Goal: Task Accomplishment & Management: Use online tool/utility

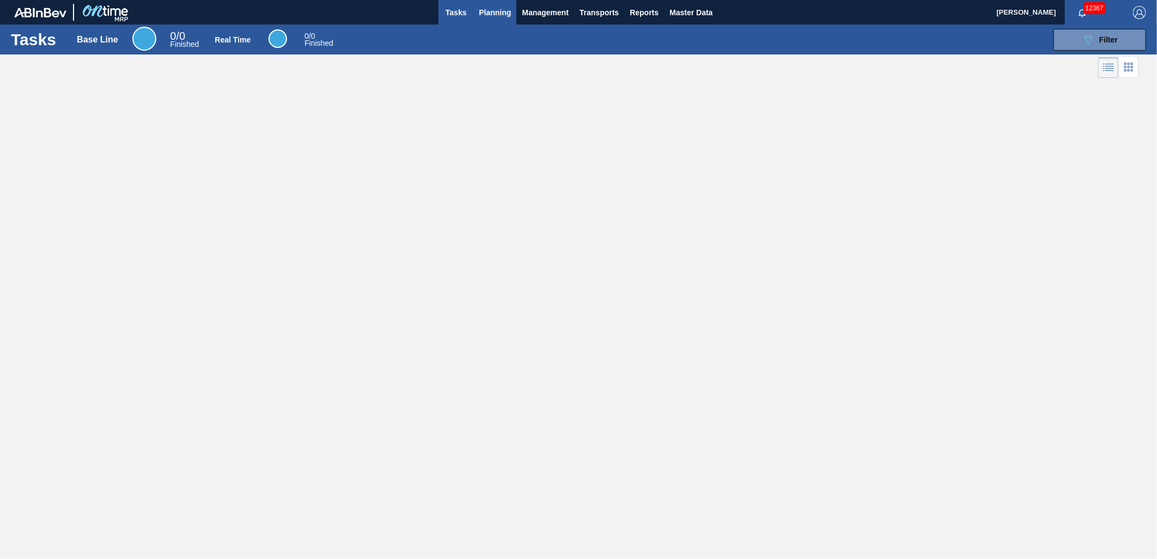
click at [490, 9] on span "Planning" at bounding box center [495, 12] width 32 height 13
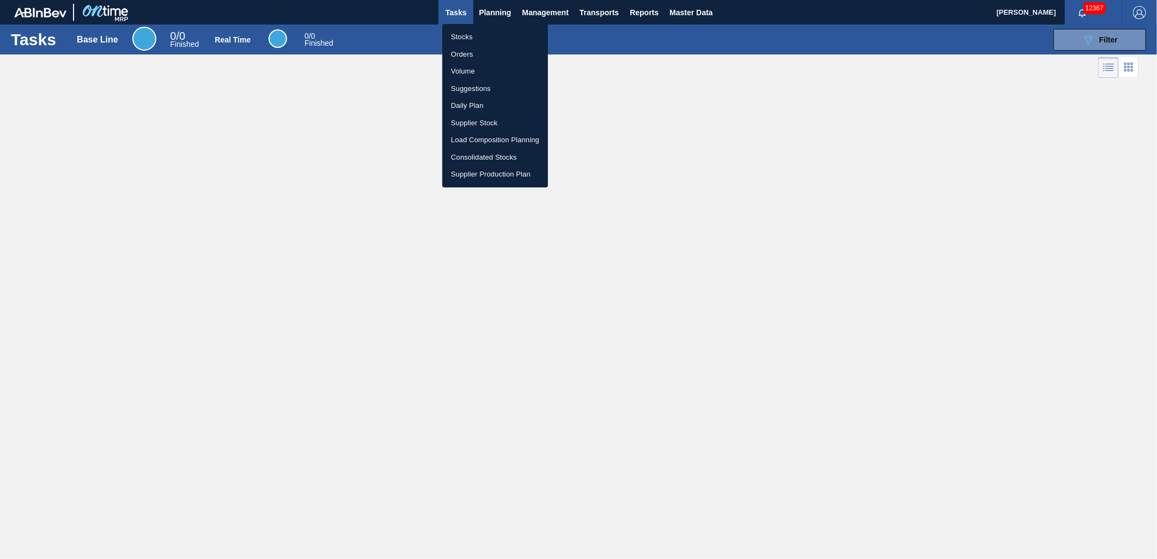
click at [475, 141] on li "Load Composition Planning" at bounding box center [495, 139] width 106 height 17
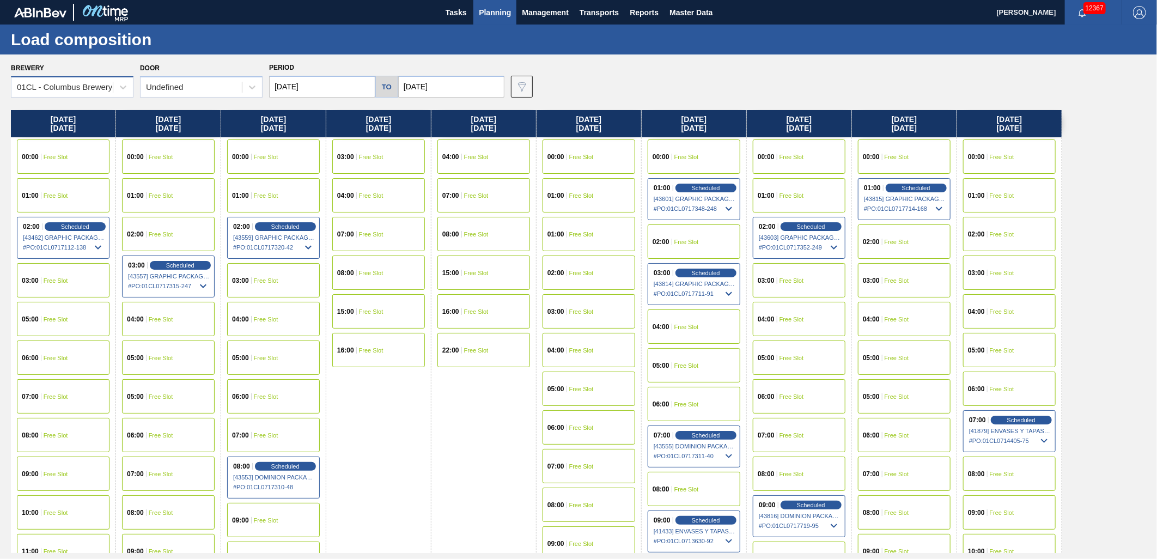
click at [100, 89] on div "01CL - Columbus Brewery" at bounding box center [64, 87] width 95 height 9
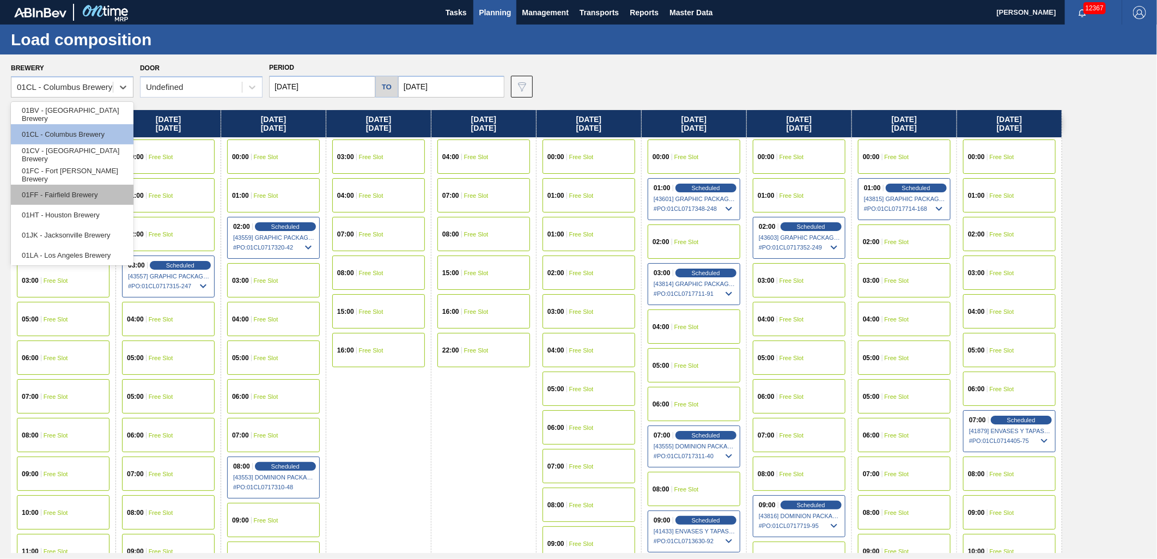
click at [69, 194] on div "01FF - Fairfield Brewery" at bounding box center [72, 195] width 123 height 20
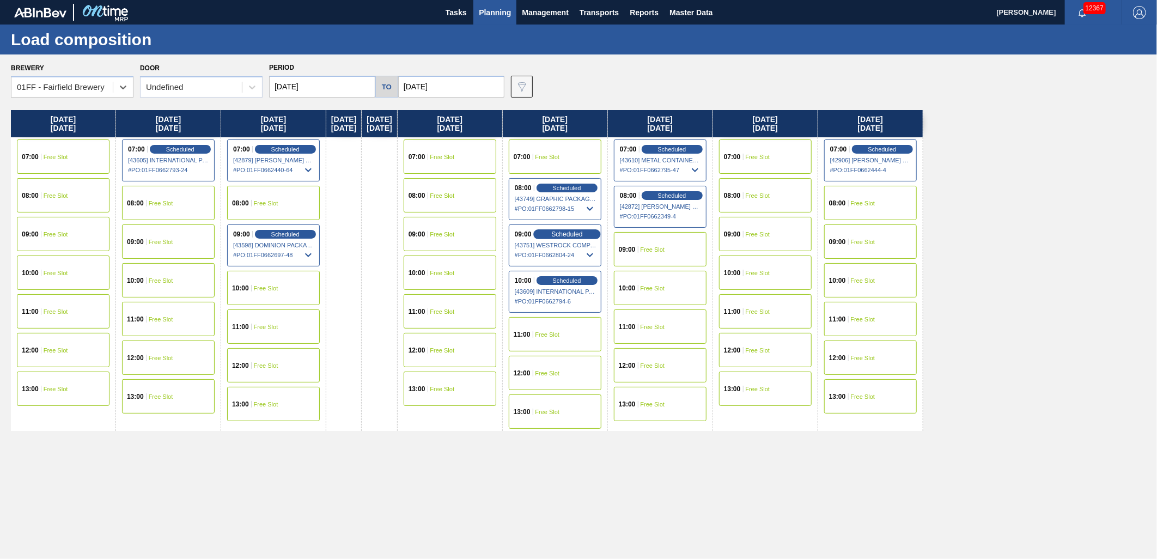
click at [566, 232] on div "Scheduled" at bounding box center [566, 234] width 67 height 10
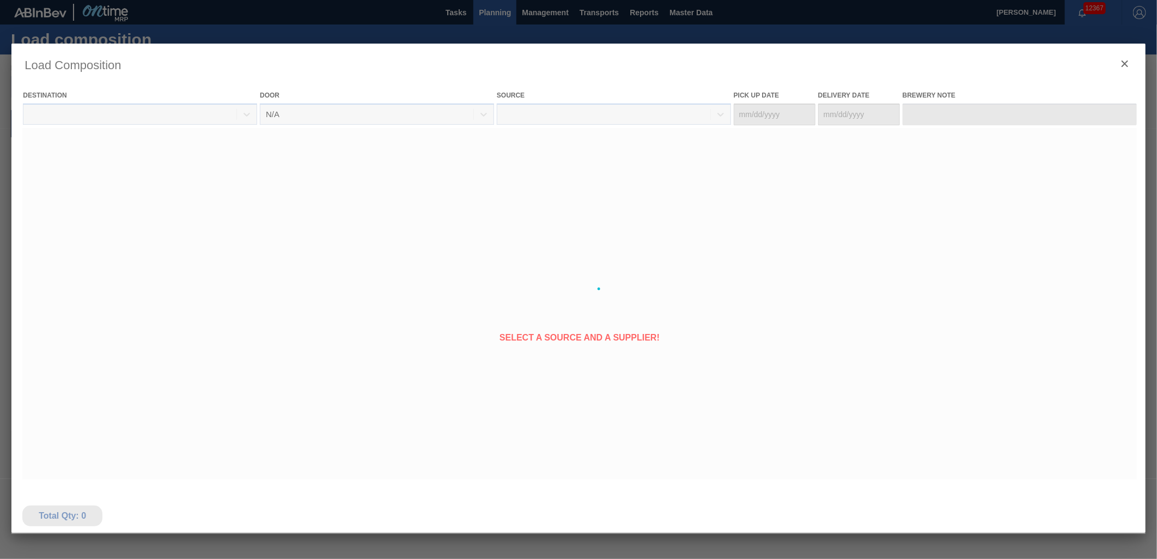
type Date "[DATE]"
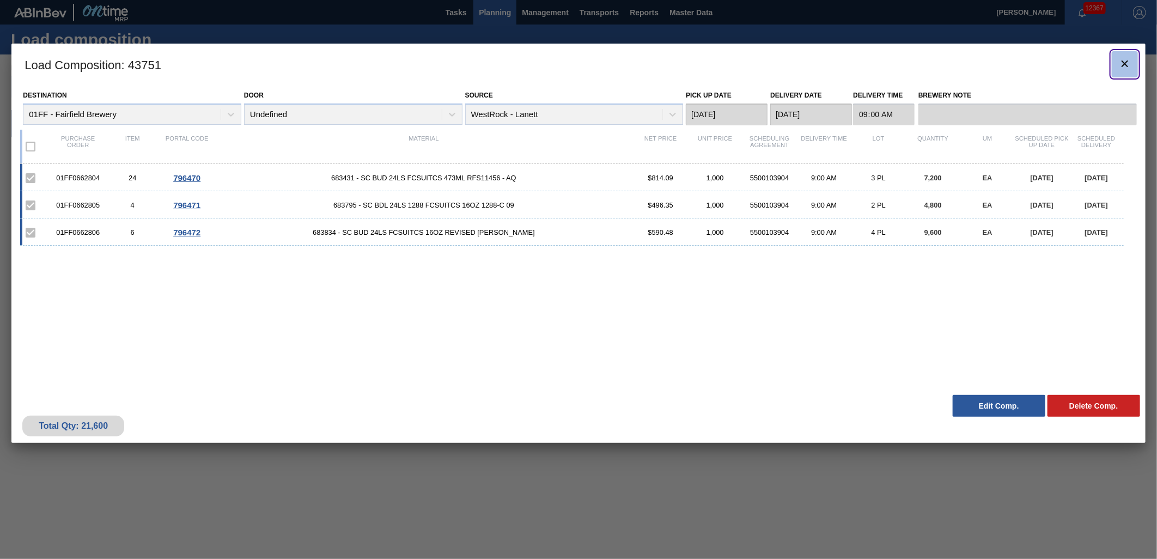
click at [1120, 65] on icon "botão de ícone" at bounding box center [1125, 63] width 13 height 13
